Goal: Information Seeking & Learning: Check status

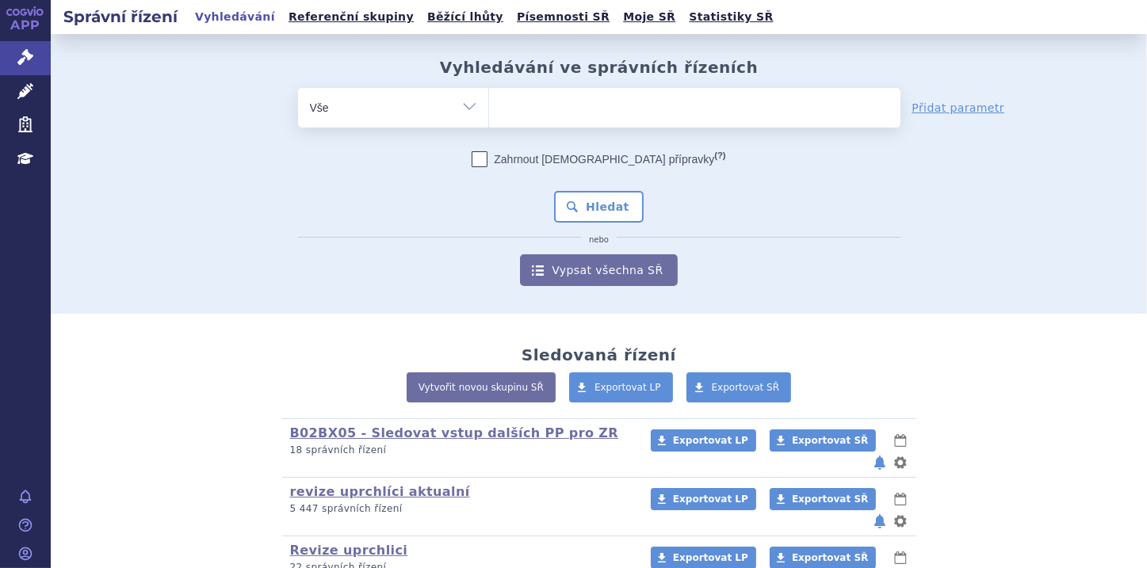
click at [466, 109] on select "Vše Spisová značka Typ SŘ Přípravek/SUKL kód Účastník/Držitel" at bounding box center [393, 106] width 190 height 36
select select "filter-file-number"
click at [298, 88] on select "Vše Spisová značka Typ SŘ Přípravek/SUKL kód Účastník/Držitel" at bounding box center [393, 106] width 190 height 36
click at [504, 108] on ul at bounding box center [694, 104] width 411 height 33
click at [489, 108] on select at bounding box center [488, 107] width 1 height 40
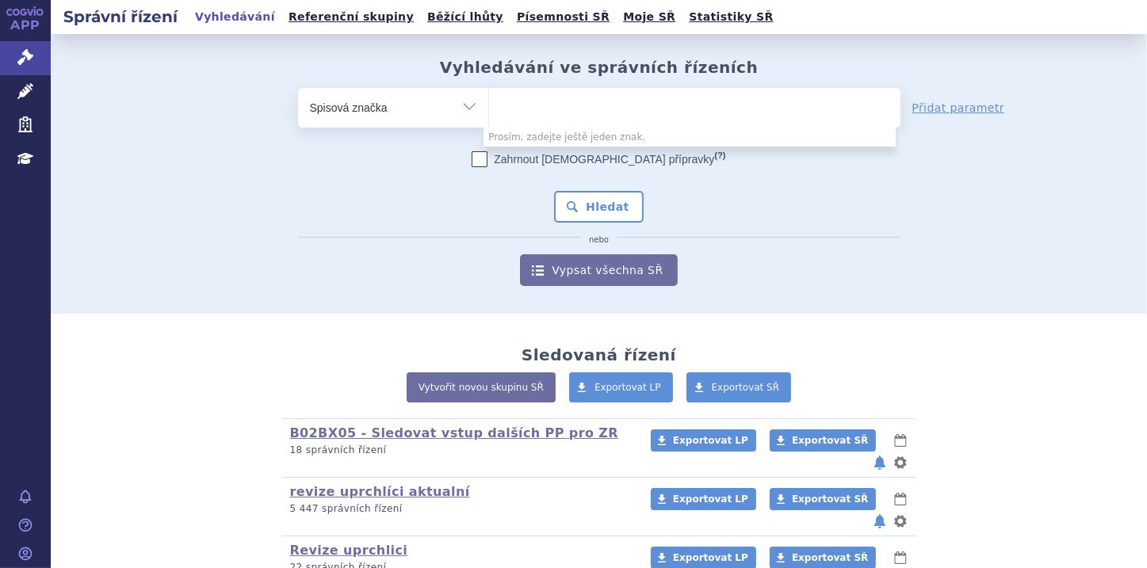
paste input "SUKLS329194/2024"
type input "SUKLS329194/2024"
select select "SUKLS329194/2024"
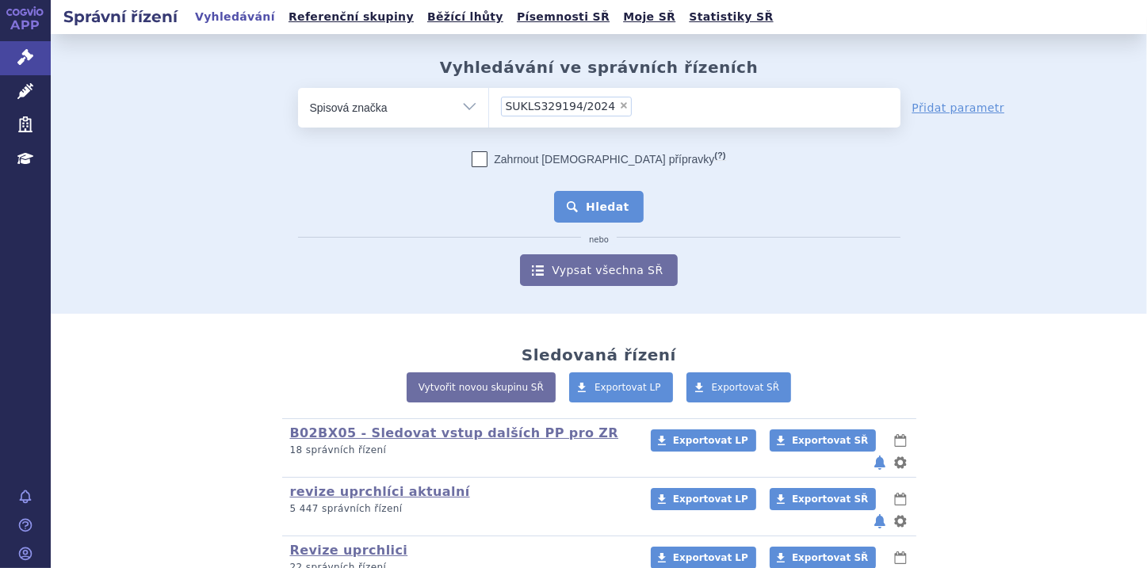
click at [583, 208] on button "Hledat" at bounding box center [599, 207] width 90 height 32
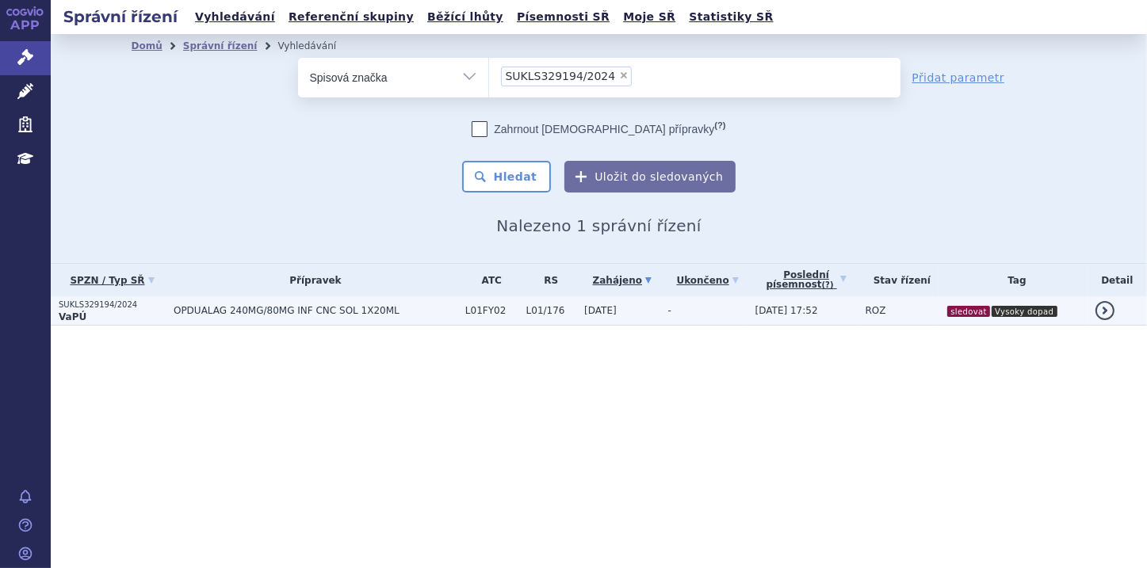
click at [101, 312] on p "VaPÚ" at bounding box center [112, 317] width 107 height 13
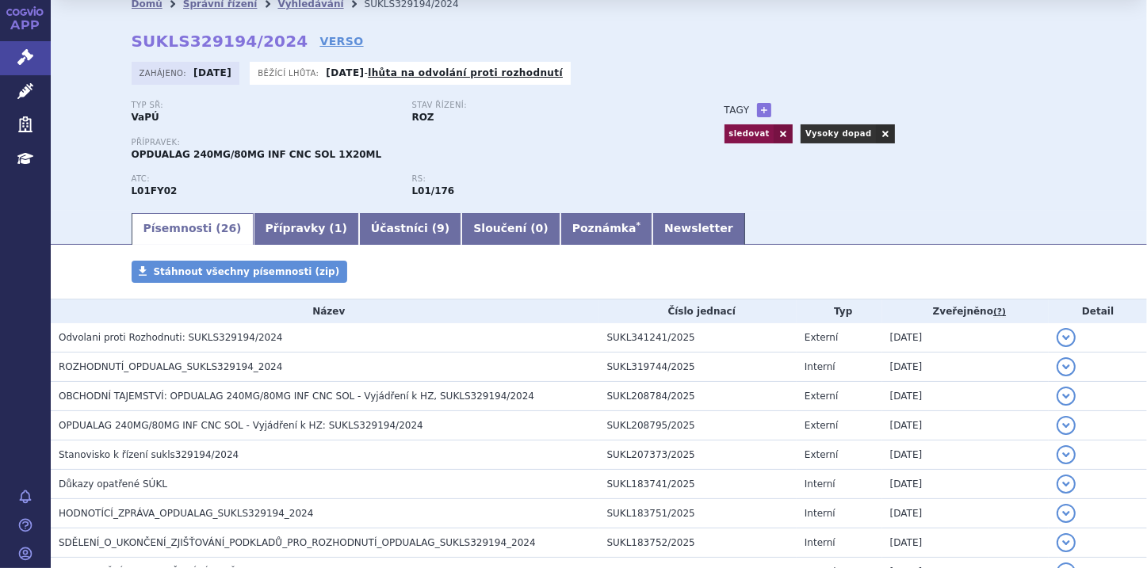
scroll to position [63, 0]
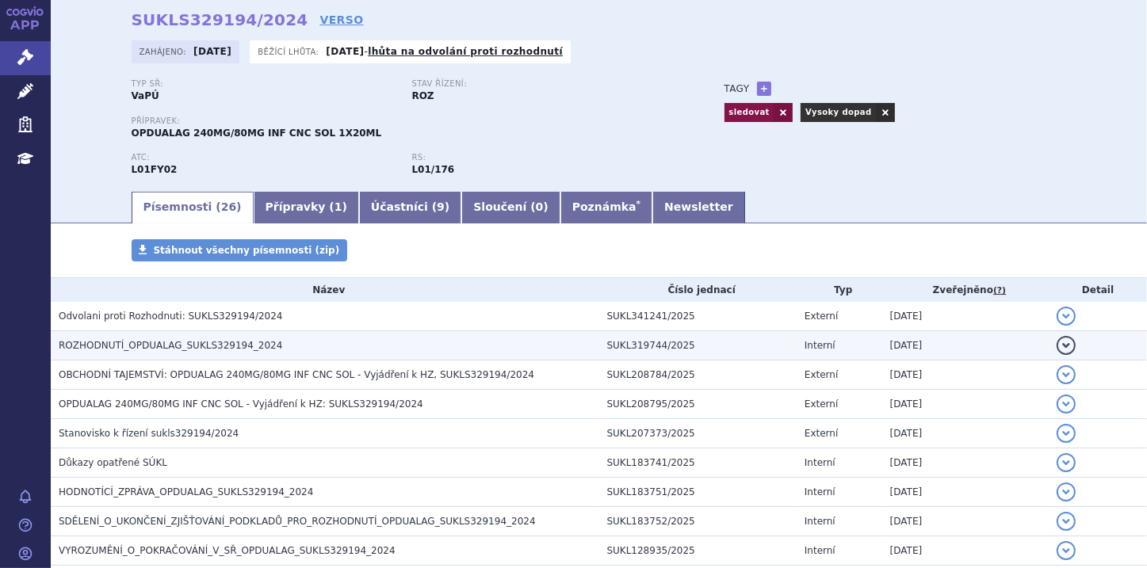
click at [330, 344] on h3 "ROZHODNUTÍ_OPDUALAG_SUKLS329194_2024" at bounding box center [329, 346] width 541 height 16
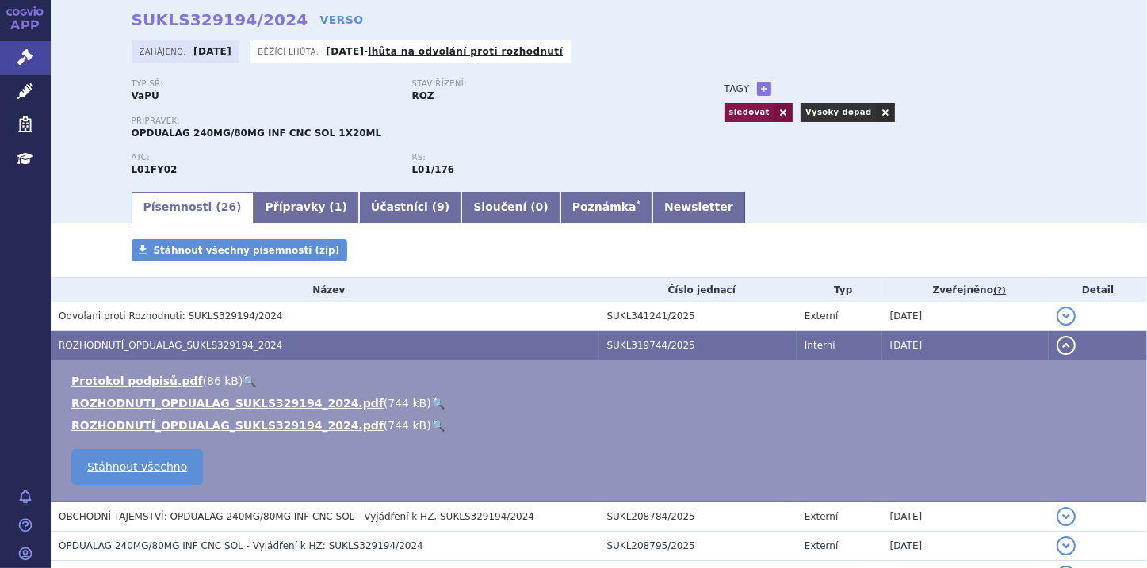
click at [431, 403] on link "🔍" at bounding box center [437, 403] width 13 height 13
click at [1057, 346] on button "detail" at bounding box center [1066, 345] width 19 height 19
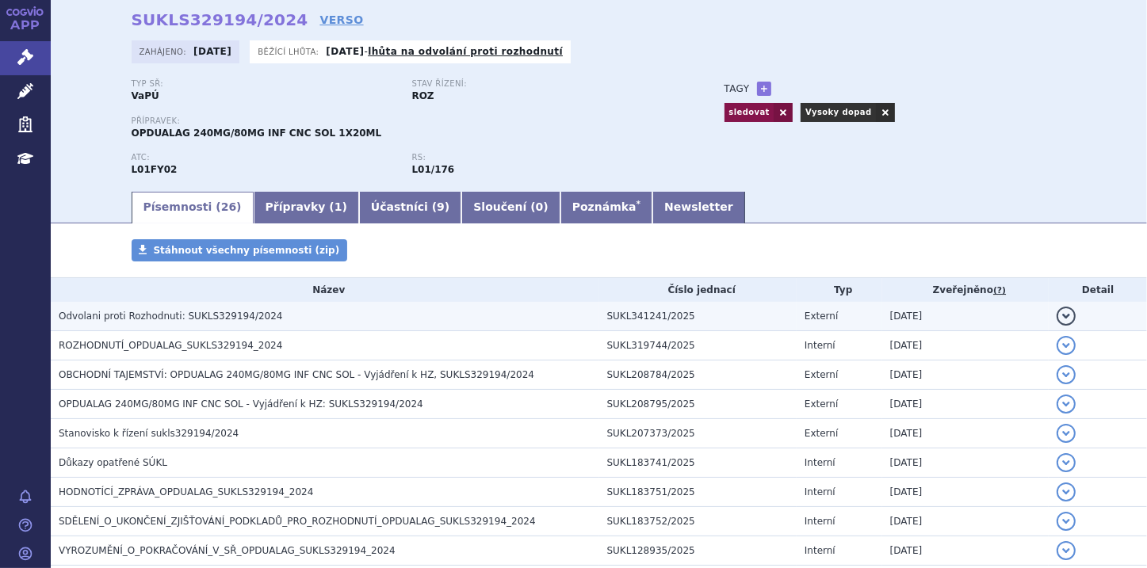
click at [159, 321] on span "Odvolani proti Rozhodnuti: SUKLS329194/2024" at bounding box center [171, 316] width 224 height 11
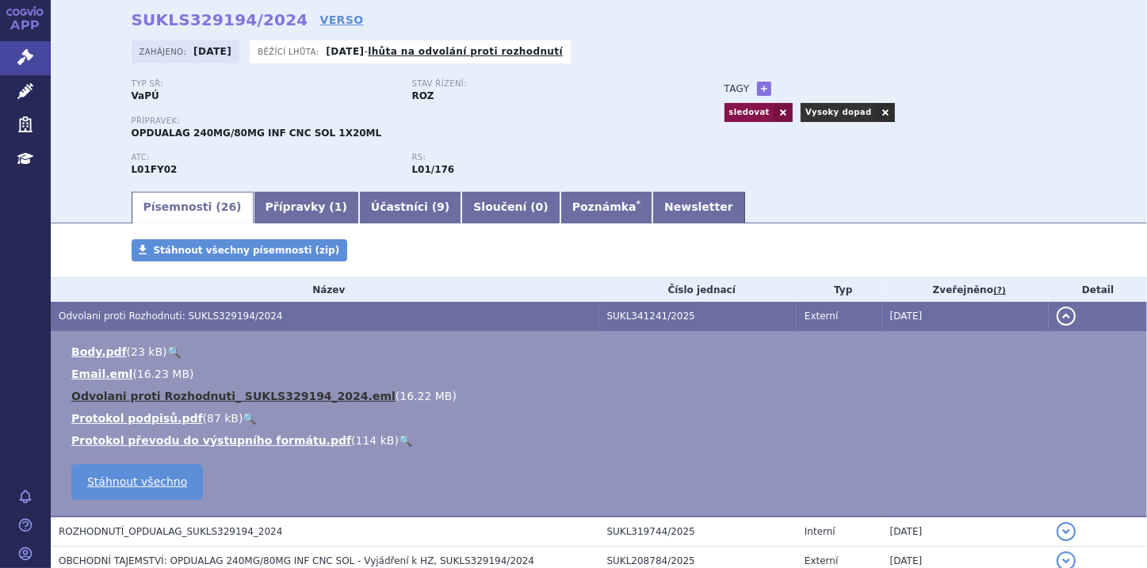
click at [289, 400] on link "Odvolani proti Rozhodnuti_ SUKLS329194_2024.eml" at bounding box center [233, 396] width 324 height 13
